Goal: Information Seeking & Learning: Find specific page/section

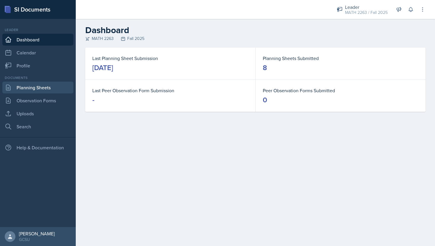
click at [24, 84] on link "Planning Sheets" at bounding box center [37, 88] width 71 height 12
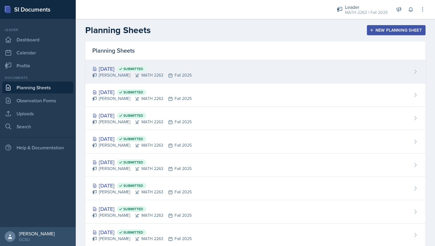
click at [117, 68] on div "[DATE] Submitted" at bounding box center [141, 69] width 99 height 8
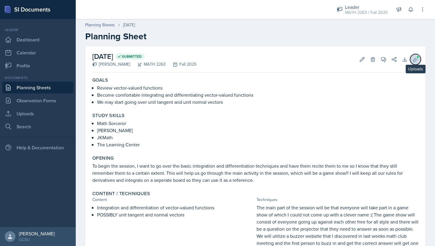
click at [416, 59] on icon at bounding box center [415, 60] width 6 height 6
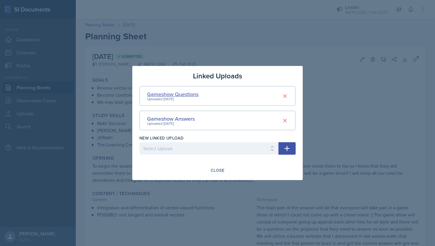
click at [187, 92] on div "Gameshow Questions" at bounding box center [172, 94] width 51 height 8
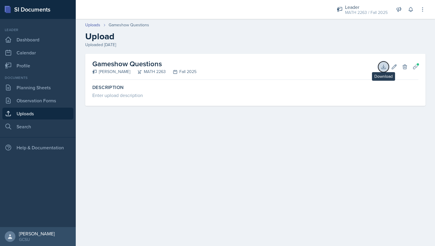
click at [381, 66] on icon at bounding box center [384, 67] width 6 height 6
click at [99, 24] on link "Uploads" at bounding box center [92, 25] width 15 height 6
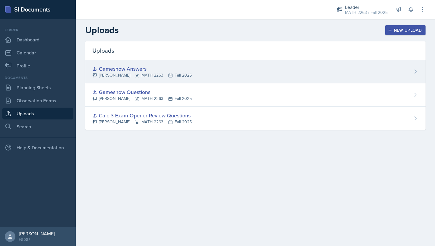
click at [139, 68] on div "Gameshow Answers" at bounding box center [141, 69] width 99 height 8
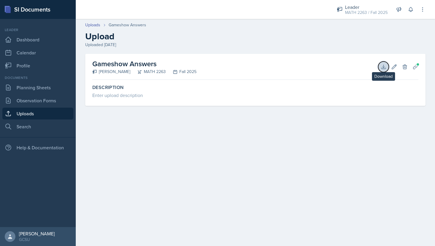
click at [383, 70] on button "Download" at bounding box center [383, 67] width 11 height 11
click at [31, 41] on link "Dashboard" at bounding box center [37, 40] width 71 height 12
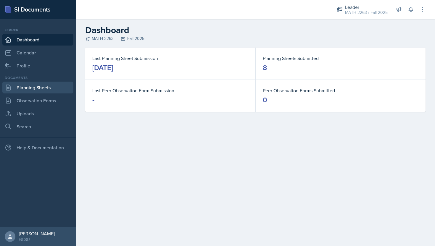
click at [45, 89] on link "Planning Sheets" at bounding box center [37, 88] width 71 height 12
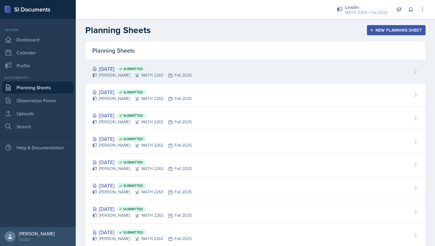
click at [123, 67] on div "[DATE] Submitted" at bounding box center [141, 69] width 99 height 8
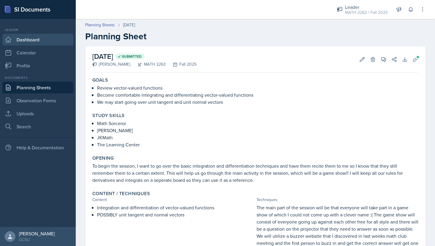
click at [37, 40] on link "Dashboard" at bounding box center [37, 40] width 71 height 12
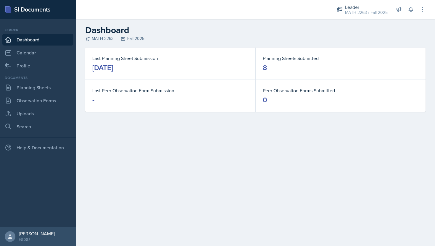
click at [27, 133] on nav "Leader Dashboard Calendar Profile Documents Planning Sheets Observation Forms U…" at bounding box center [38, 123] width 76 height 208
click at [35, 126] on link "Search" at bounding box center [37, 127] width 71 height 12
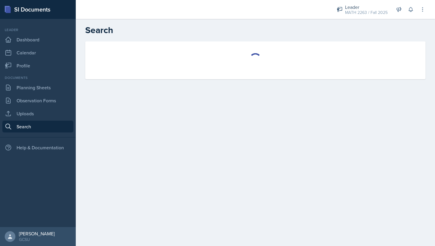
select select "all"
select select "1"
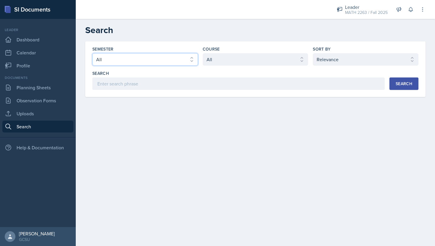
click at [130, 64] on select "Select semester All Fall 2025 Spring 2025 Fall 2024 Spring 2024 Fall 2023 Sprin…" at bounding box center [145, 59] width 106 height 12
select select "986fdc3e-2246-4ffd-9cb8-78666de4ebed"
click at [92, 53] on select "Select semester All Fall 2025 Spring 2025 Fall 2024 Spring 2024 Fall 2023 Sprin…" at bounding box center [145, 59] width 106 height 12
click at [225, 53] on div "Course Select course All ACCT 3101 ACCT 3102 ASTR 1000 BIOL 1100 BIOL 1107 BIOL…" at bounding box center [256, 56] width 106 height 20
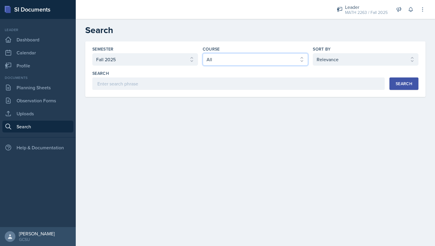
click at [224, 57] on select "Select course All ACCT 3101 ACCT 3102 ASTR 1000 BIOL 1100 BIOL 1107 BIOL 1108 B…" at bounding box center [256, 59] width 106 height 12
select select "8c1c6c70-06a7-4ea0-a76f-afdef5495926"
click at [203, 53] on select "Select course All ACCT 3101 ACCT 3102 ASTR 1000 BIOL 1100 BIOL 1107 BIOL 1108 B…" at bounding box center [256, 59] width 106 height 12
click at [403, 87] on button "Search" at bounding box center [403, 84] width 29 height 12
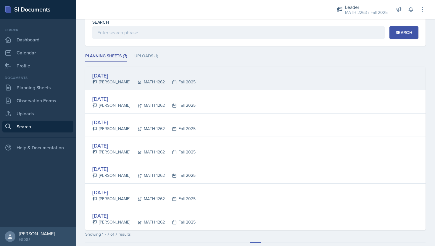
scroll to position [49, 0]
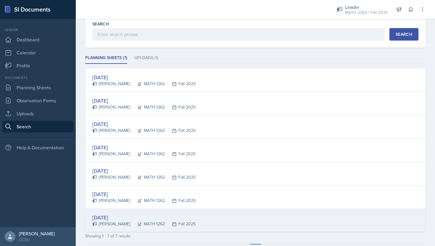
click at [121, 212] on div "[DATE] [PERSON_NAME] MATH 1262 Fall 2025" at bounding box center [255, 220] width 340 height 23
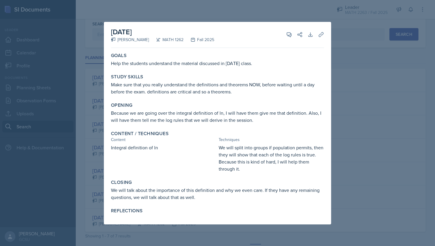
click at [339, 73] on div at bounding box center [217, 123] width 435 height 246
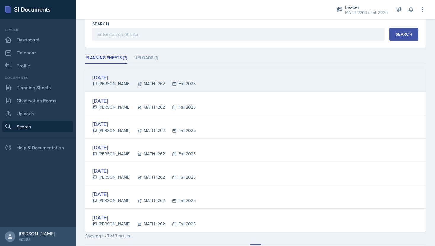
click at [117, 82] on div "[PERSON_NAME]" at bounding box center [111, 84] width 38 height 6
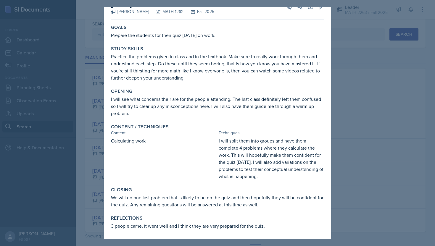
scroll to position [0, 0]
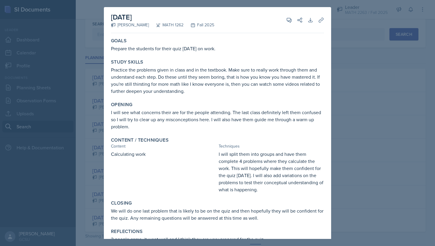
click at [369, 92] on div at bounding box center [217, 123] width 435 height 246
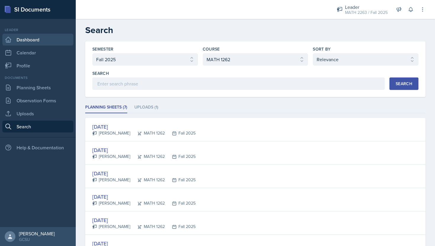
click at [34, 41] on link "Dashboard" at bounding box center [37, 40] width 71 height 12
